Goal: Check status: Check status

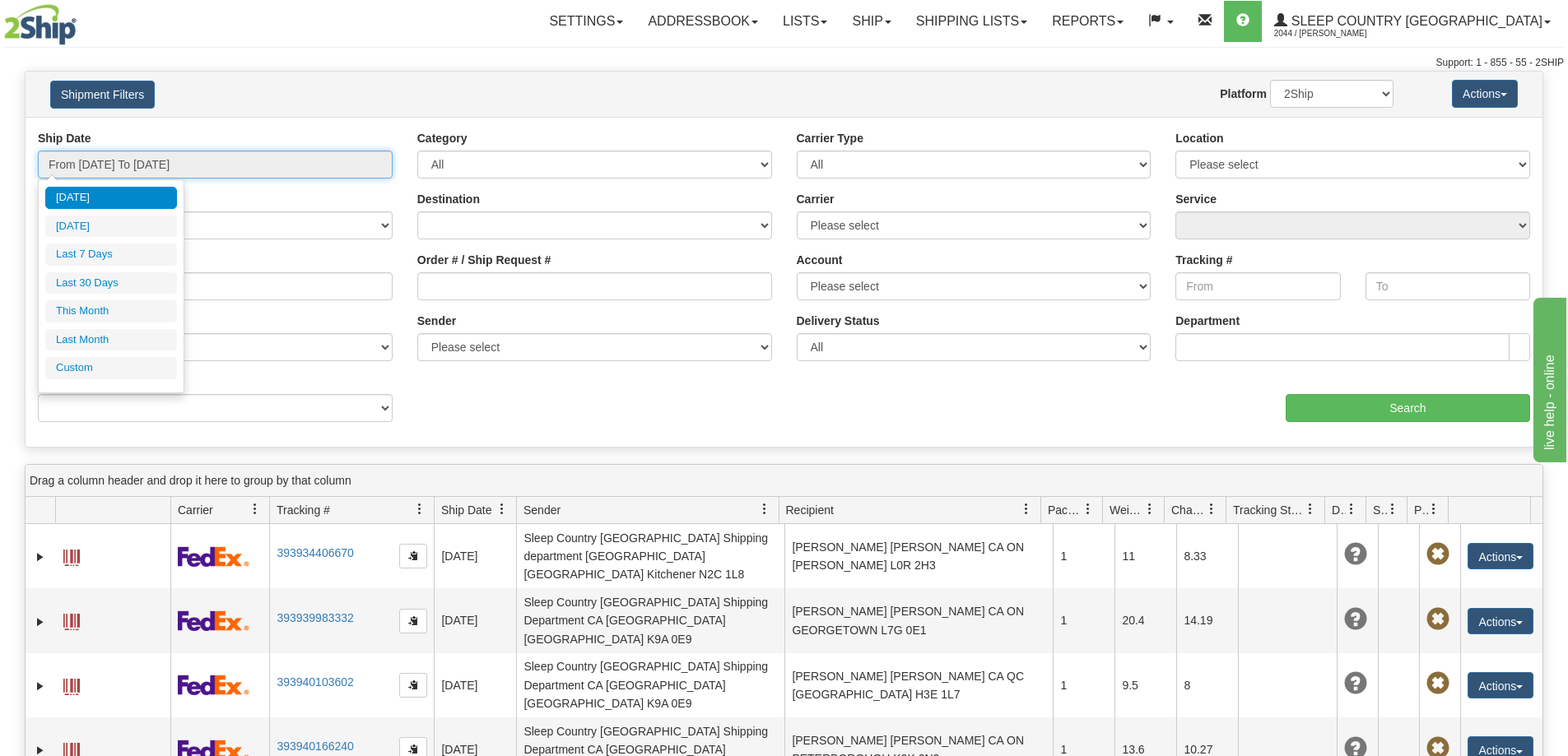
click at [104, 169] on input "From [DATE] To [DATE]" at bounding box center [215, 164] width 354 height 28
click at [85, 287] on li "Last 30 Days" at bounding box center [111, 283] width 132 height 22
type input "From [DATE] To [DATE]"
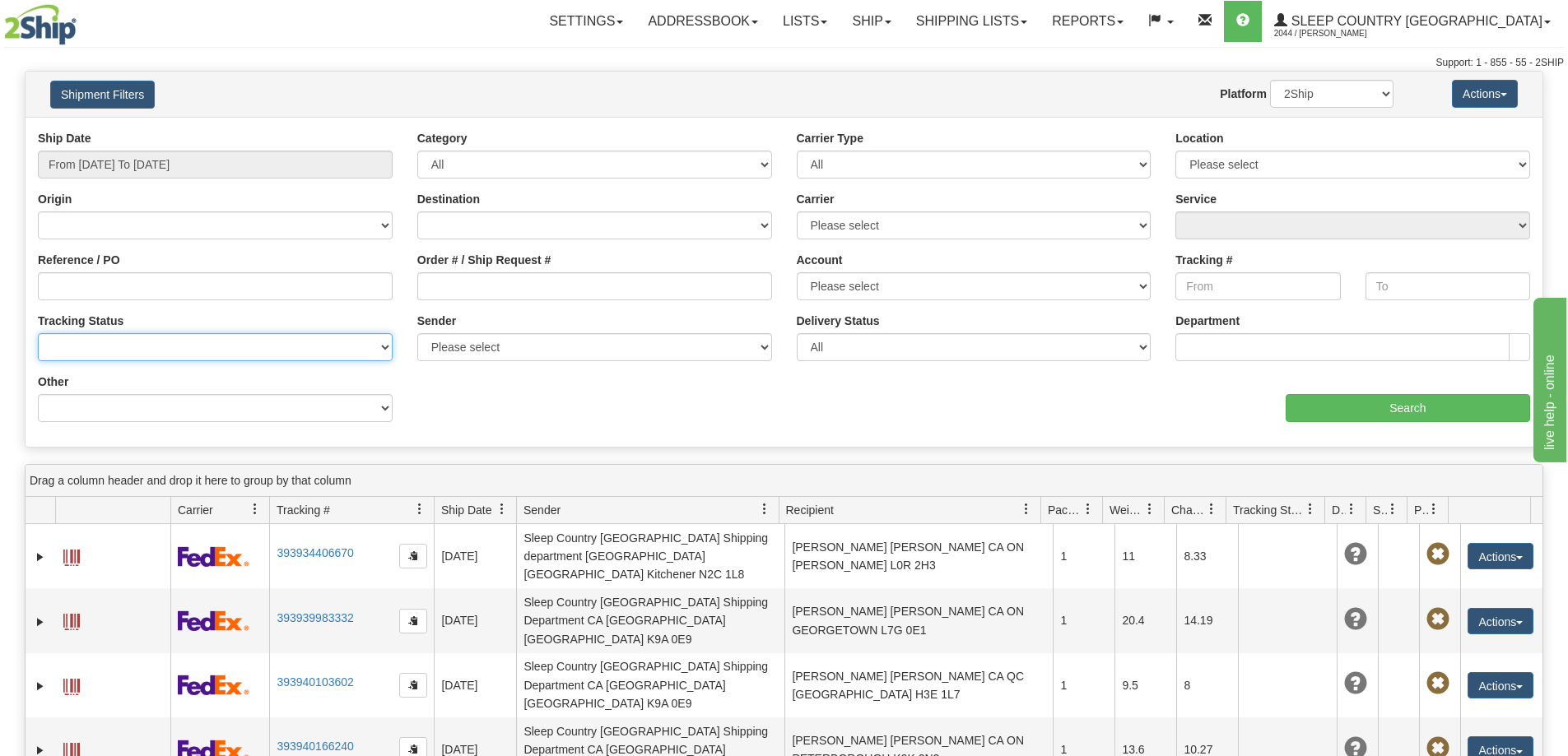
click at [143, 342] on select "No Tracking Info Delivered In Transit Out For Delivery Exception Partial Delive…" at bounding box center [215, 347] width 354 height 28
click at [0, 282] on div "Please wait... × Confirm Delete Delete Cancel × Confirm Delete Yes No Cancel × …" at bounding box center [784, 572] width 1568 height 1002
click at [1280, 286] on input "Tracking #" at bounding box center [1256, 286] width 164 height 28
paste input "1ZB351X32026091919"
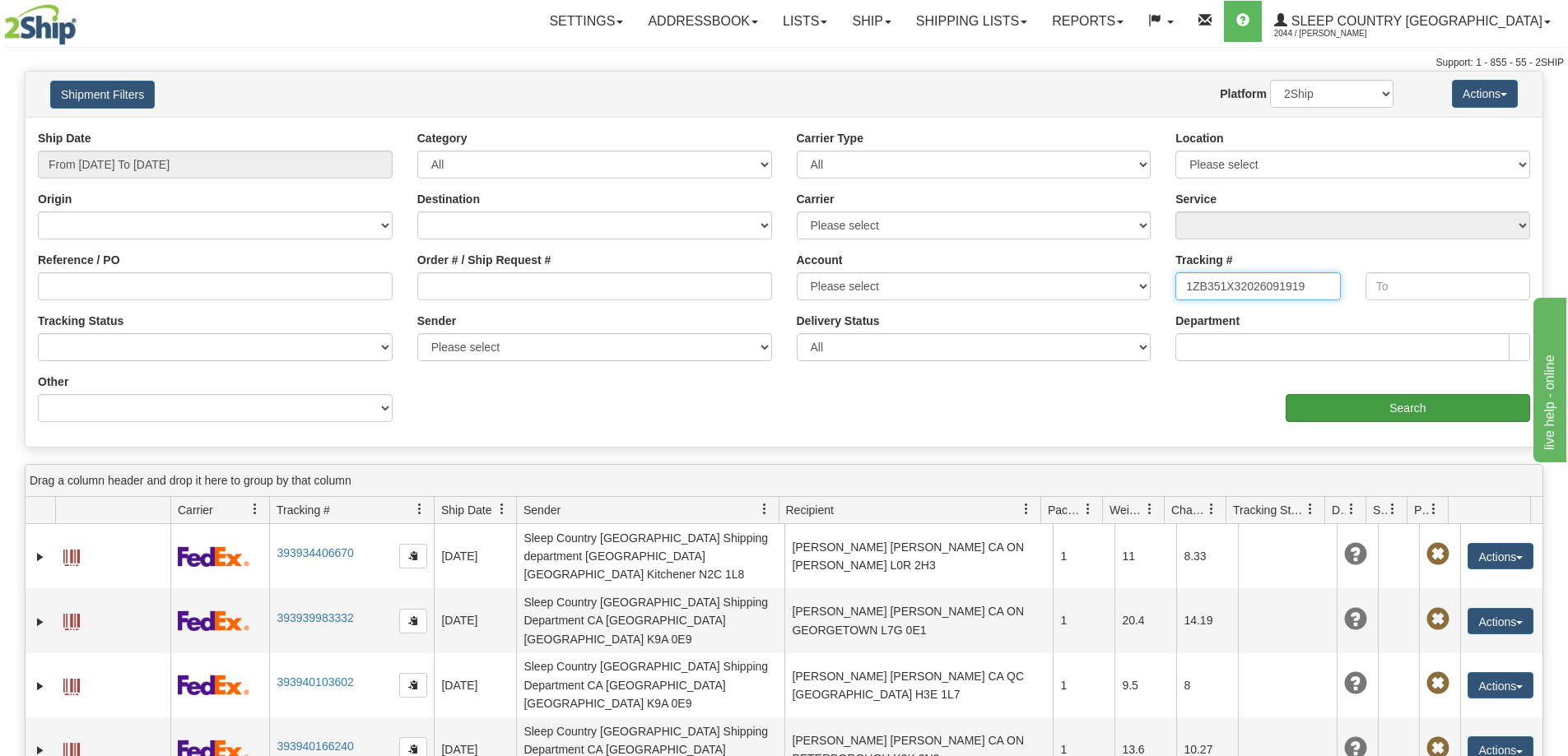
type input "1ZB351X32026091919"
click at [1391, 410] on input "Search" at bounding box center [1407, 407] width 244 height 28
